Goal: Obtain resource: Download file/media

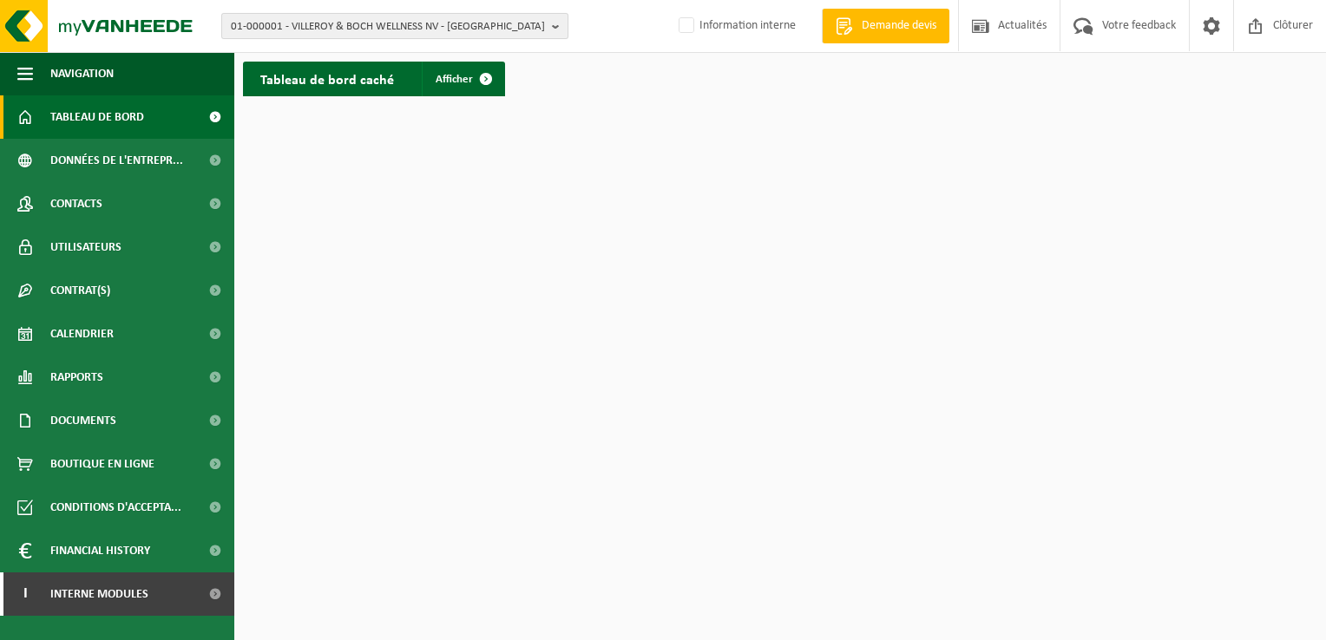
click at [540, 30] on span "01-000001 - VILLEROY & BOCH WELLNESS NV - [GEOGRAPHIC_DATA]" at bounding box center [388, 27] width 314 height 26
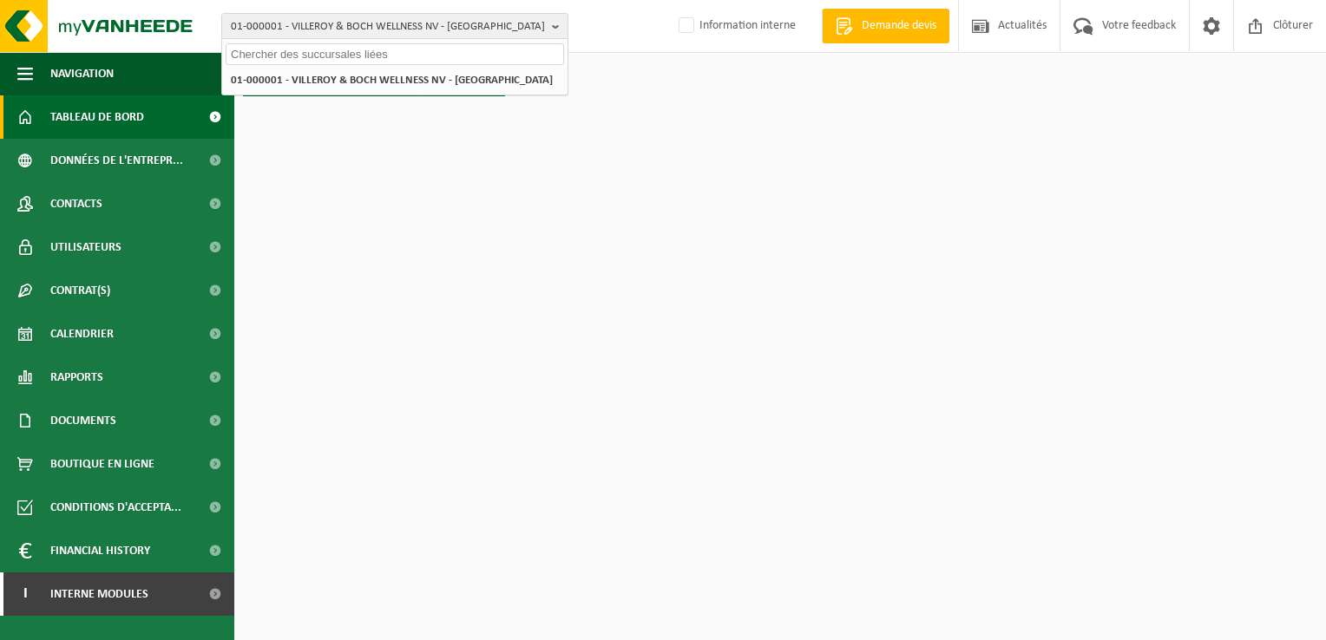
click at [325, 61] on input "text" at bounding box center [395, 54] width 338 height 22
paste input "10-976854"
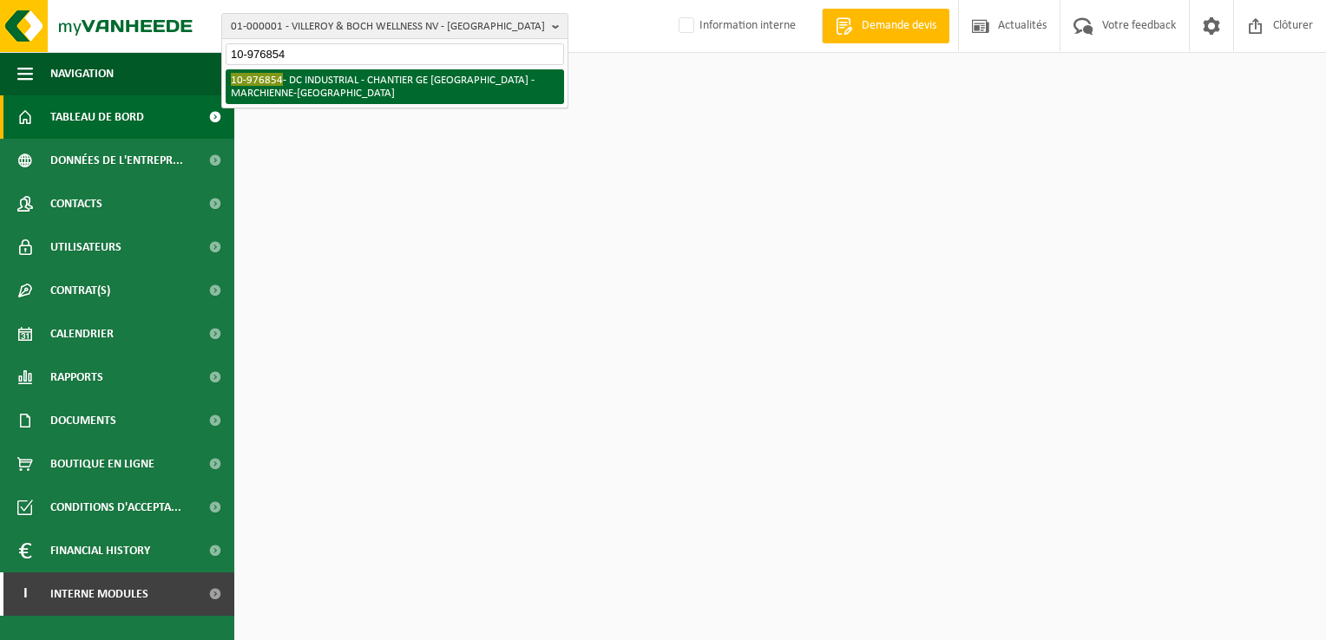
type input "10-976854"
click at [328, 76] on li "10-976854 - DC INDUSTRIAL - CHANTIER GE [GEOGRAPHIC_DATA] - [GEOGRAPHIC_DATA]" at bounding box center [395, 86] width 338 height 35
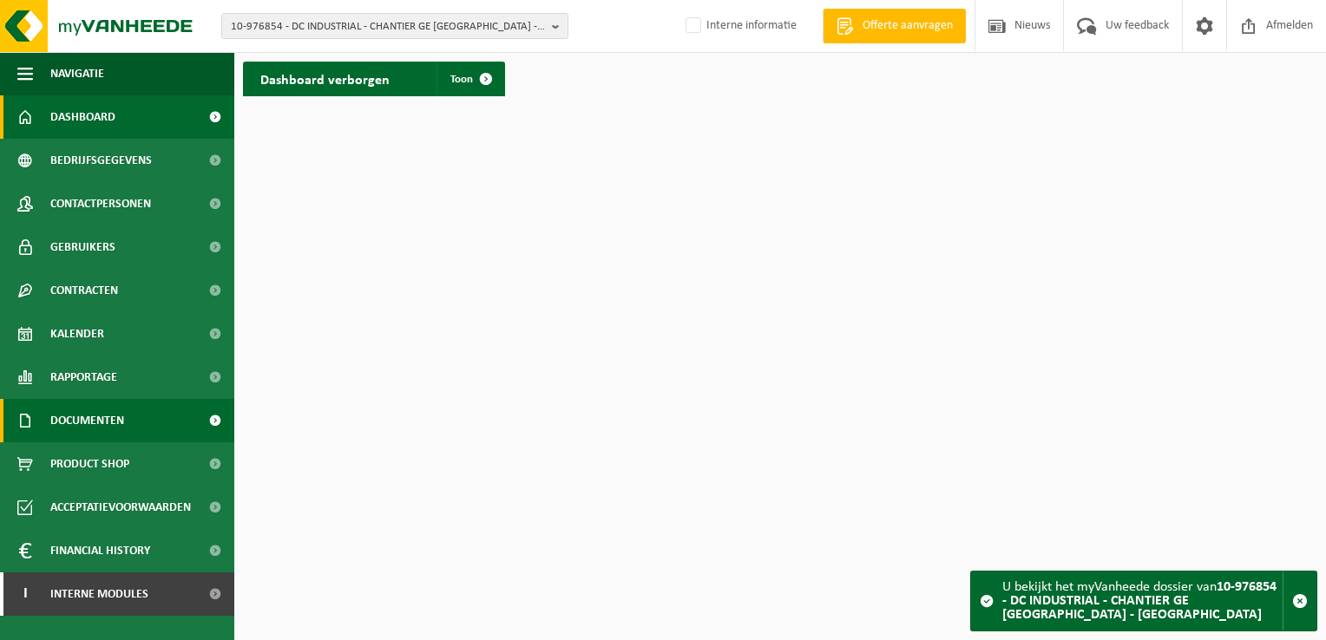
click at [203, 428] on span at bounding box center [214, 420] width 39 height 43
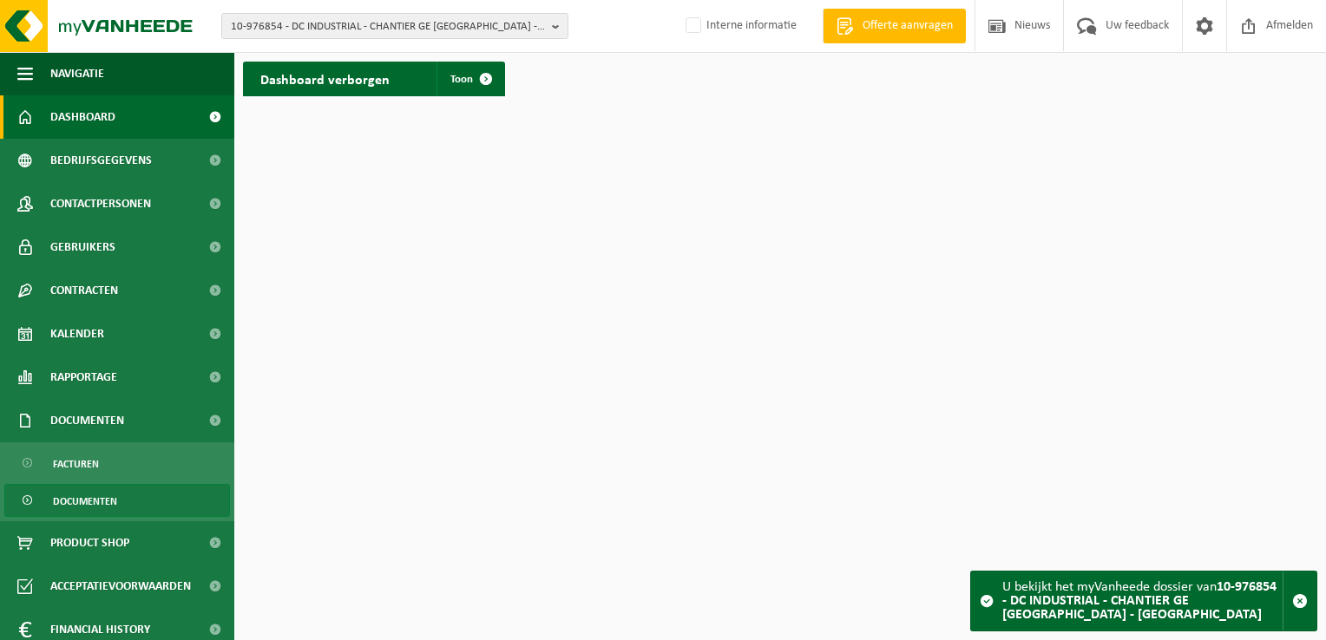
click at [76, 507] on span "Documenten" at bounding box center [85, 501] width 64 height 33
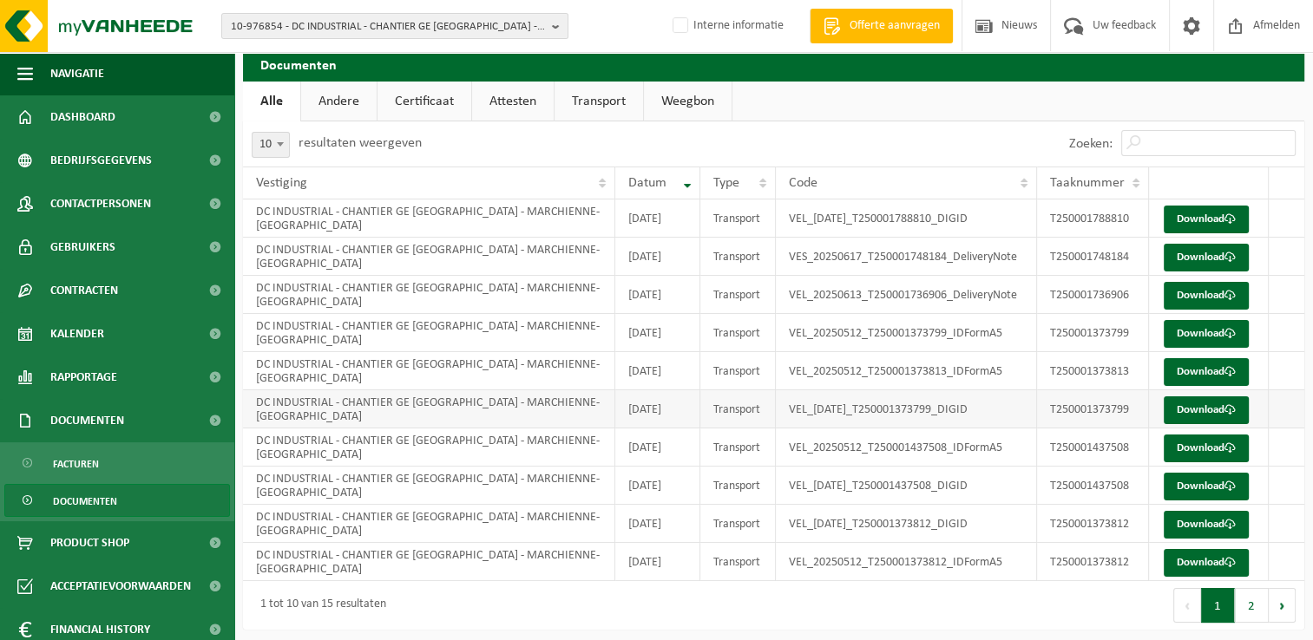
scroll to position [19, 0]
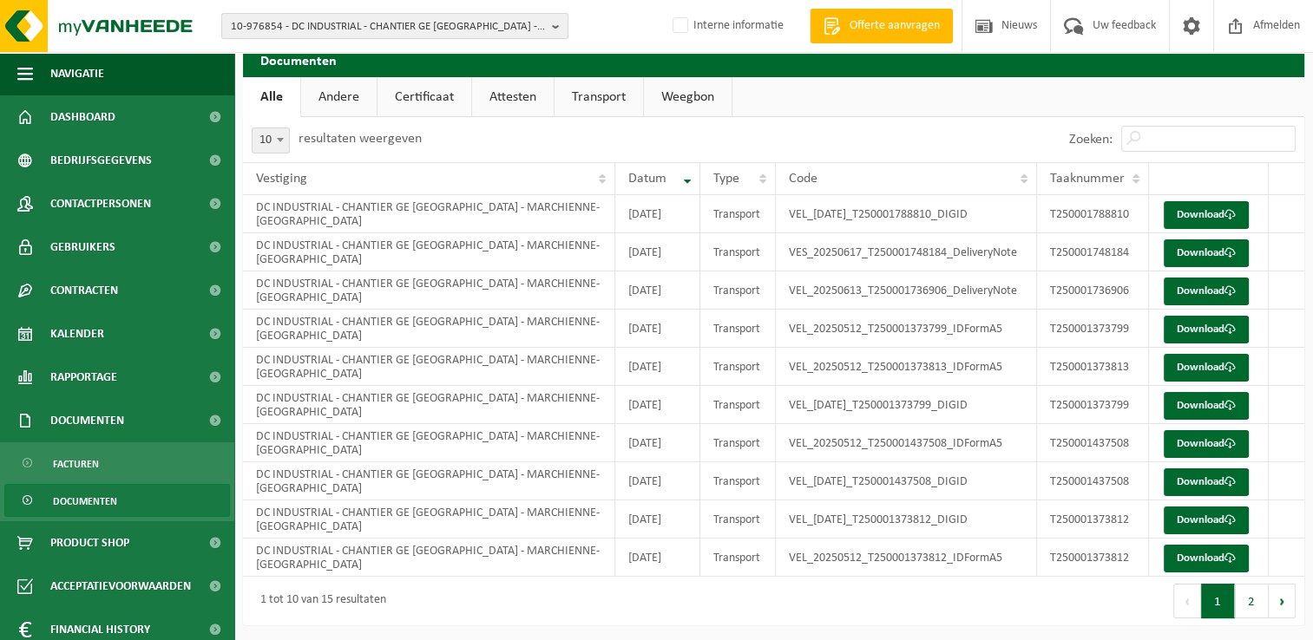
click at [1229, 607] on button "1" at bounding box center [1218, 601] width 34 height 35
click at [1244, 605] on button "2" at bounding box center [1252, 601] width 34 height 35
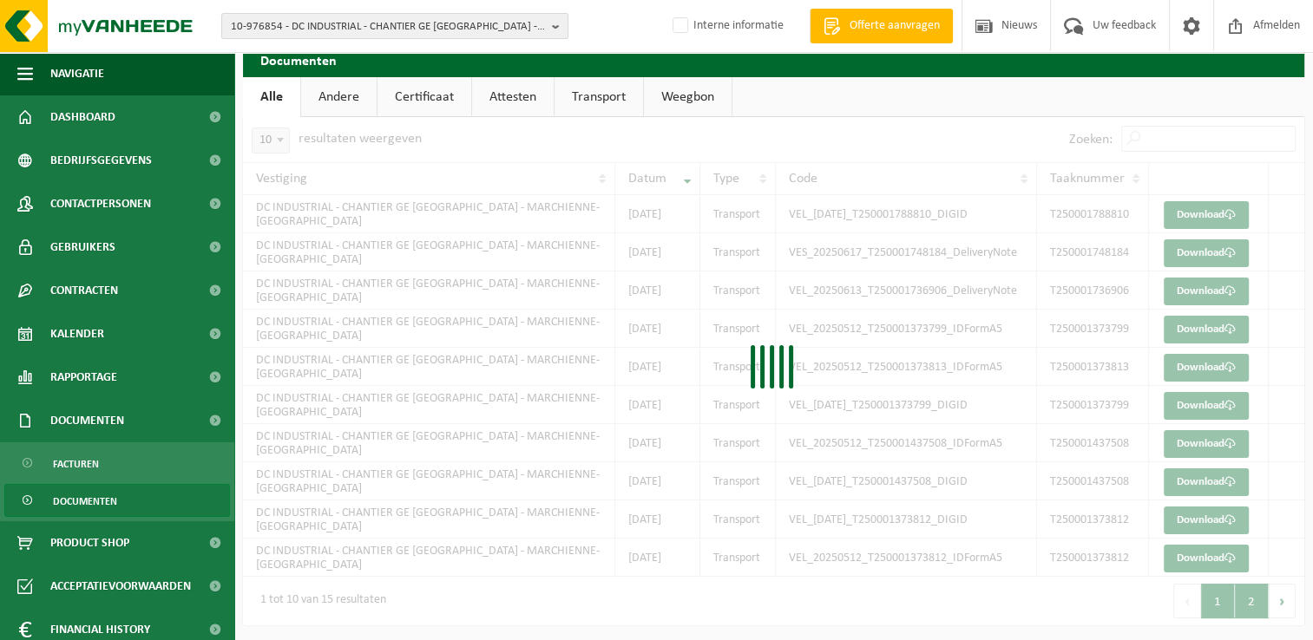
scroll to position [0, 0]
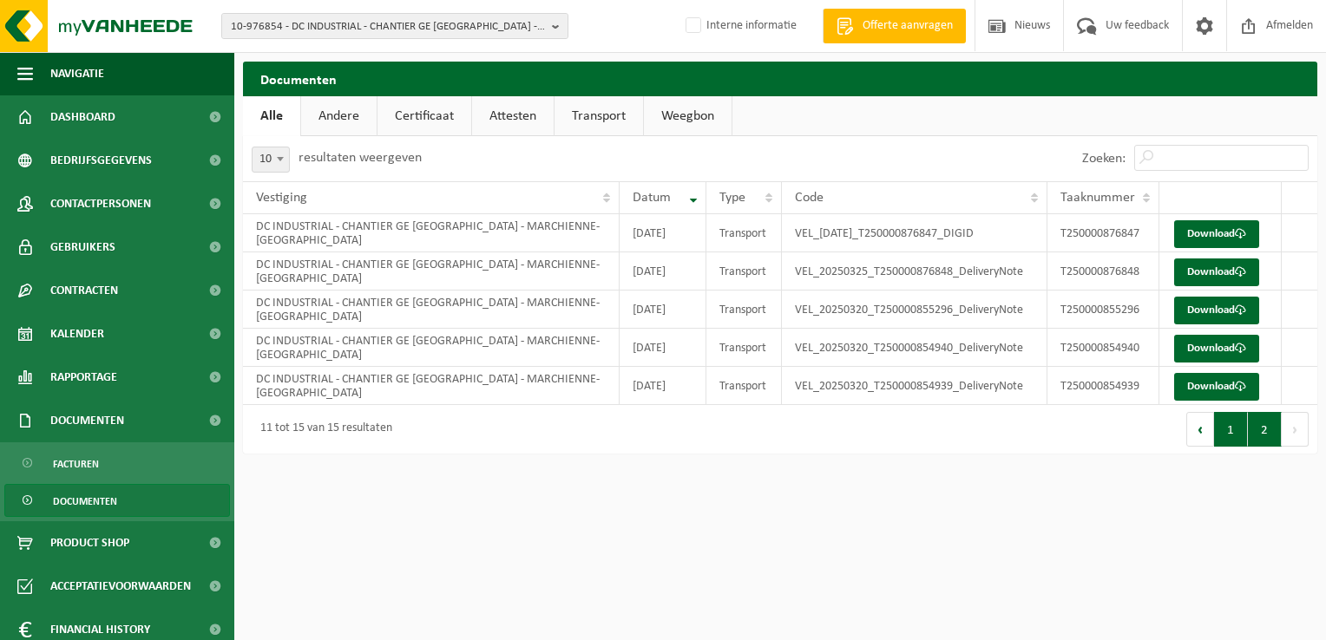
click at [1225, 433] on button "1" at bounding box center [1231, 429] width 34 height 35
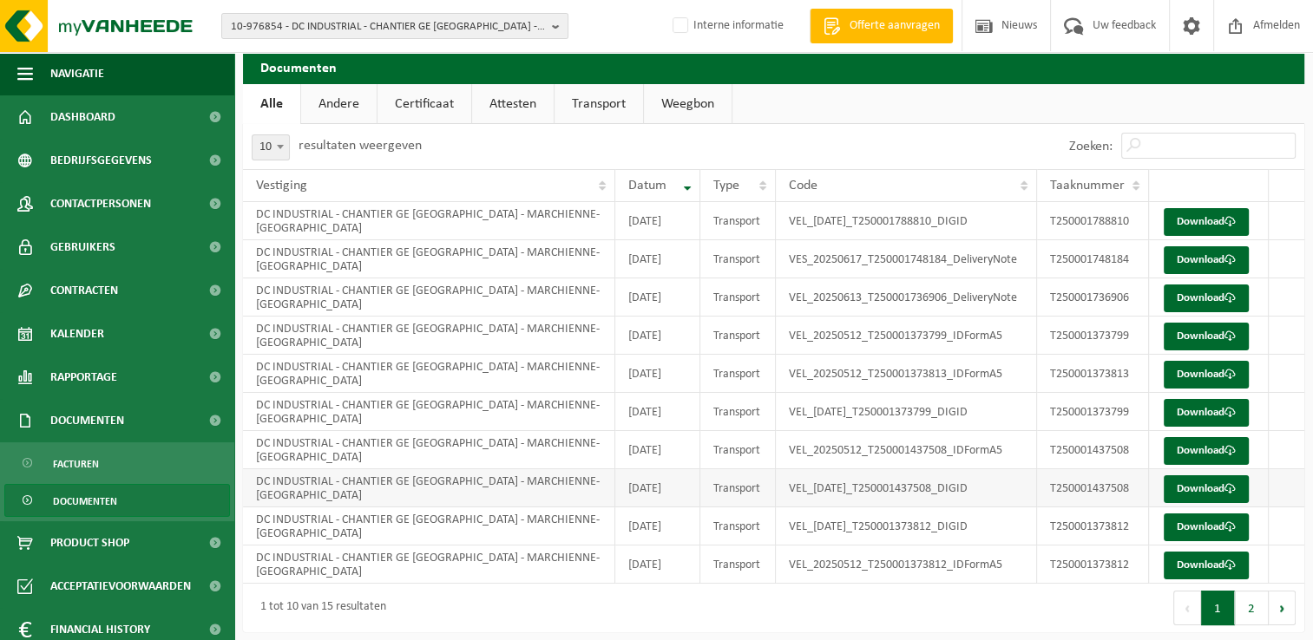
scroll to position [19, 0]
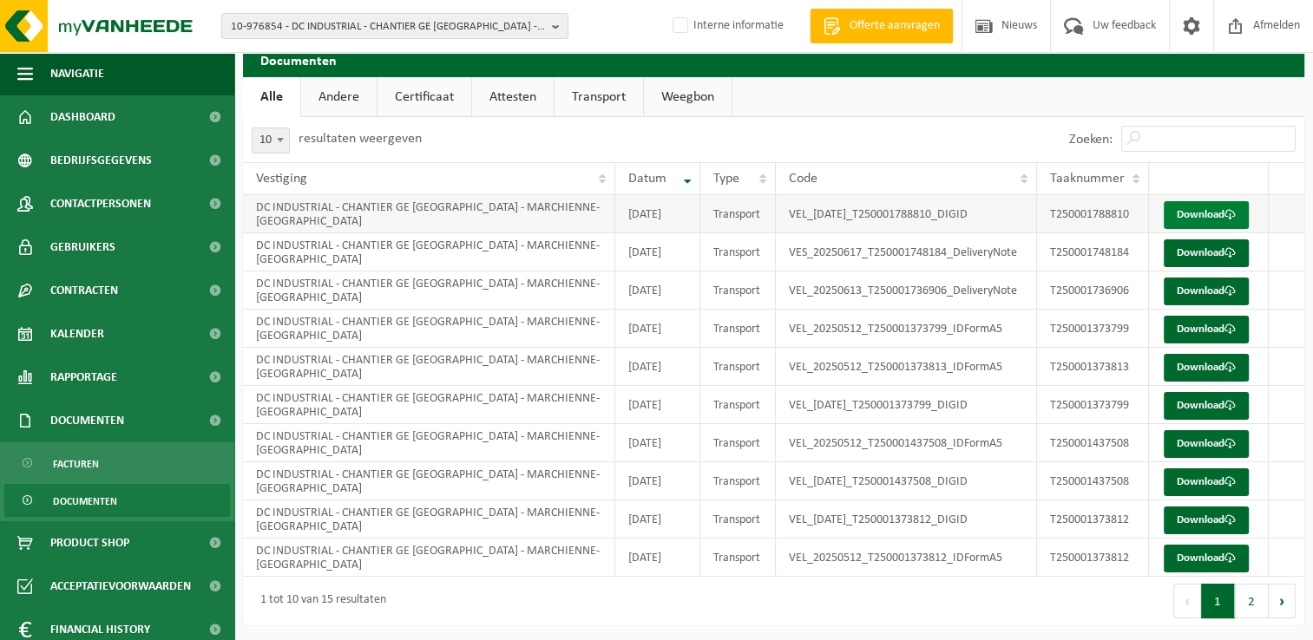
click at [1197, 210] on link "Download" at bounding box center [1206, 215] width 85 height 28
